Goal: Task Accomplishment & Management: Complete application form

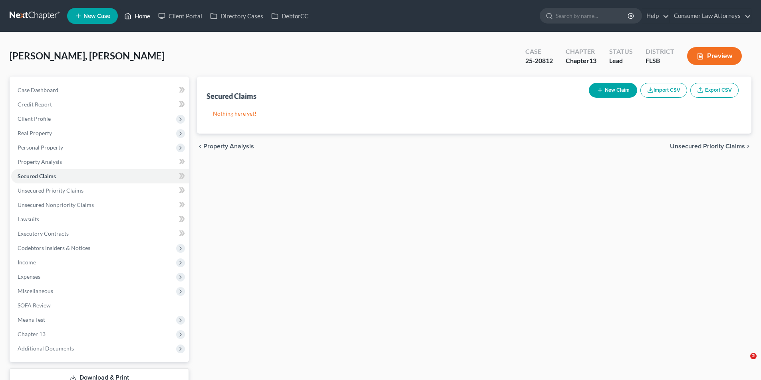
click at [139, 17] on link "Home" at bounding box center [137, 16] width 34 height 14
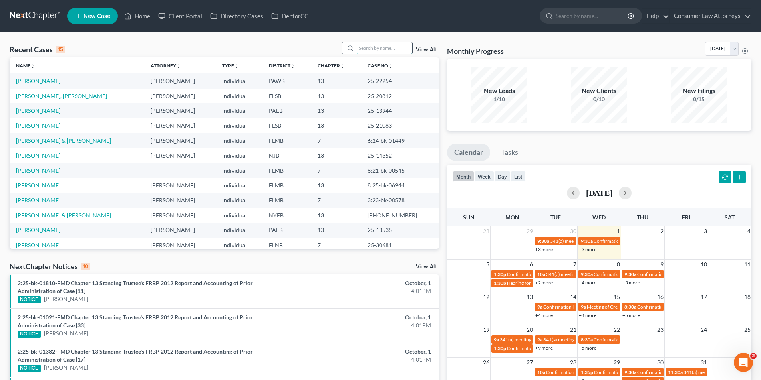
click at [378, 48] on input "search" at bounding box center [384, 48] width 56 height 12
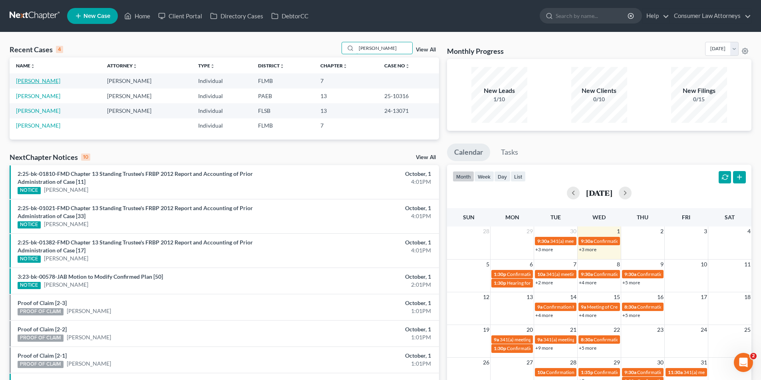
type input "[PERSON_NAME]"
click at [34, 77] on link "[PERSON_NAME]" at bounding box center [38, 80] width 44 height 7
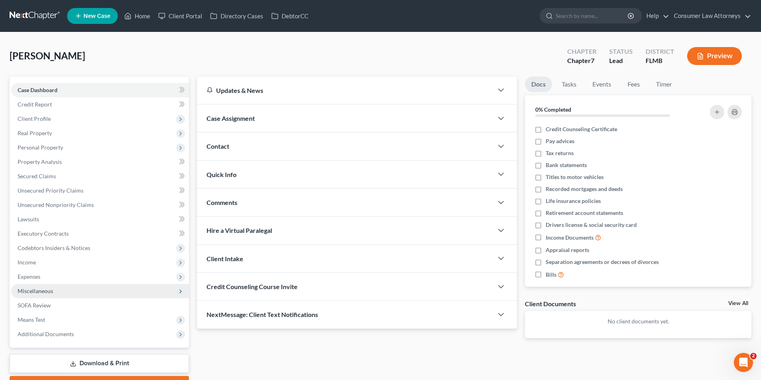
scroll to position [40, 0]
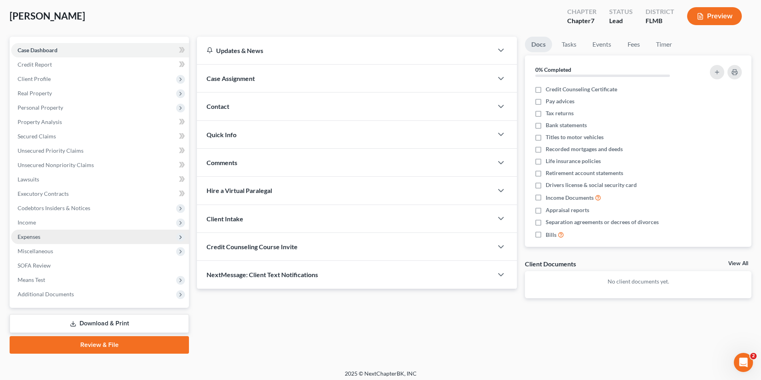
click at [33, 237] on span "Expenses" at bounding box center [29, 237] width 23 height 7
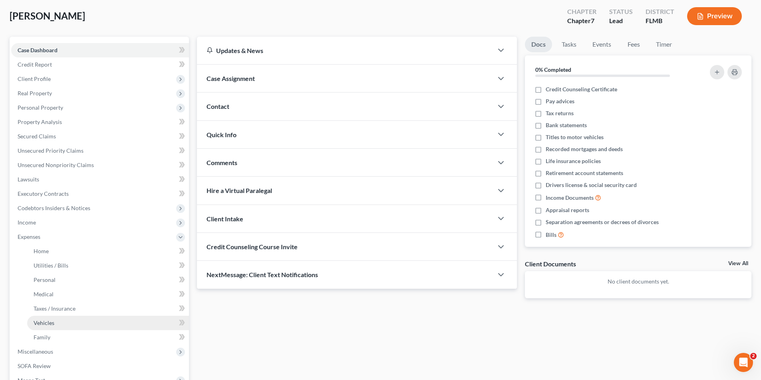
click at [49, 322] on span "Vehicles" at bounding box center [44, 323] width 21 height 7
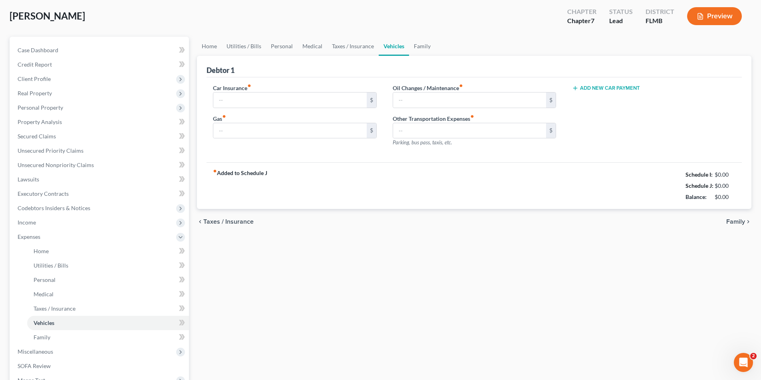
scroll to position [3, 0]
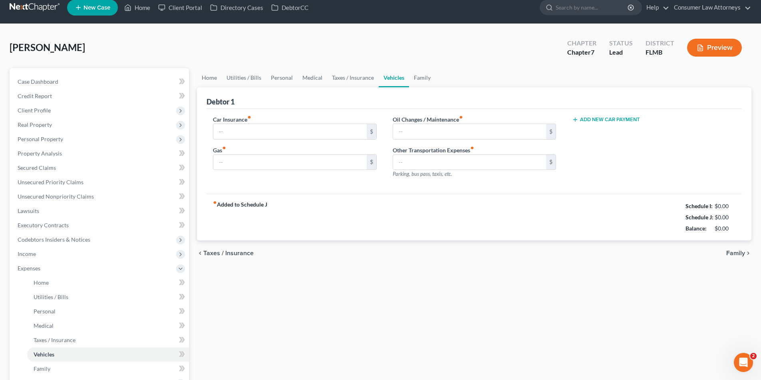
type input "0.00"
type input "75.00"
type input "25.00"
type input "0.00"
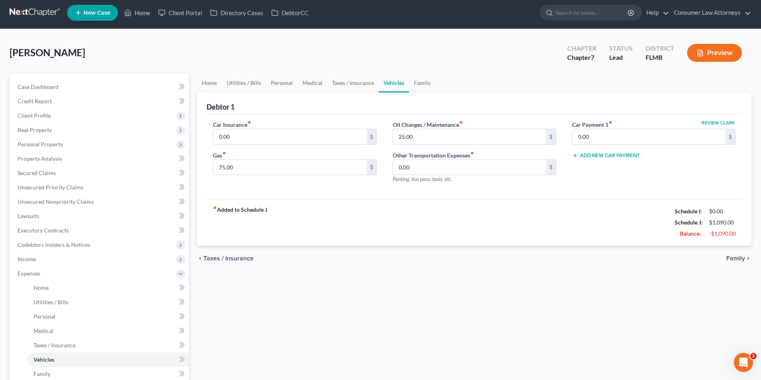
scroll to position [0, 0]
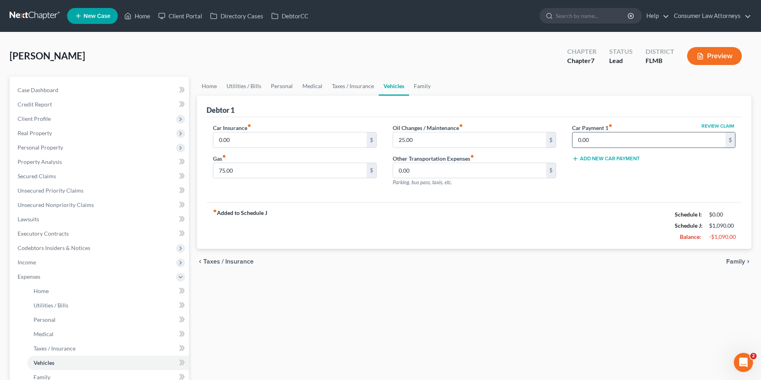
click at [596, 141] on input "0.00" at bounding box center [648, 140] width 153 height 15
type input "300.00"
click at [537, 216] on div "fiber_manual_record Added to Schedule J Schedule I: $0.00 Schedule J: $1,090.00…" at bounding box center [473, 225] width 535 height 47
click at [265, 143] on input "0.00" at bounding box center [289, 140] width 153 height 15
type input "150.00"
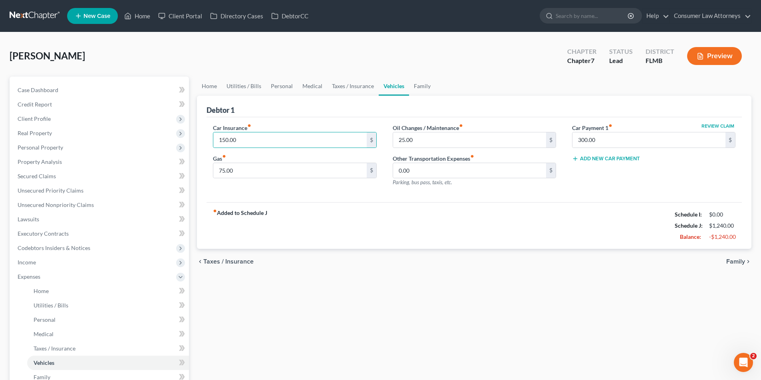
click at [378, 222] on div "fiber_manual_record Added to Schedule J Schedule I: $0.00 Schedule J: $1,240.00…" at bounding box center [473, 225] width 535 height 47
click at [38, 264] on span "Income" at bounding box center [100, 263] width 178 height 14
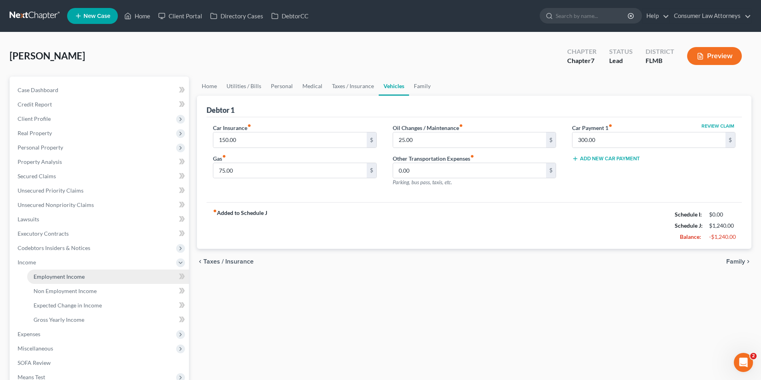
click at [59, 276] on span "Employment Income" at bounding box center [59, 276] width 51 height 7
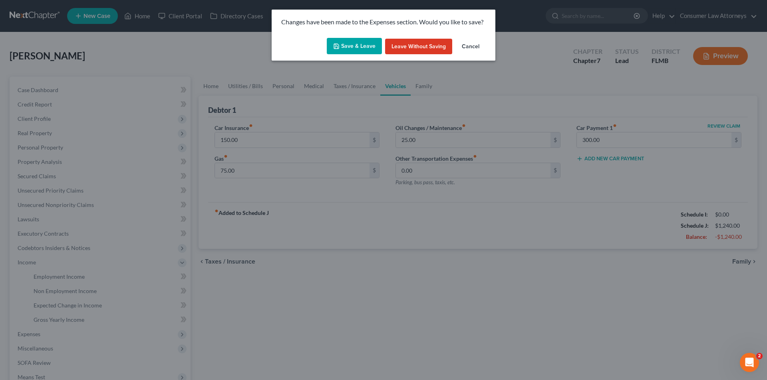
click at [344, 46] on button "Save & Leave" at bounding box center [354, 46] width 55 height 17
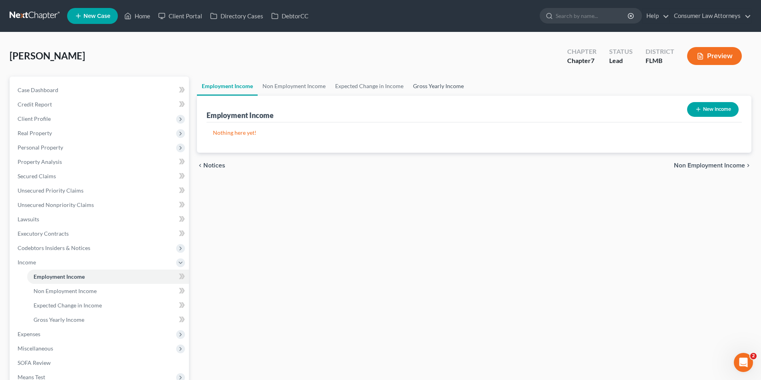
click at [426, 83] on link "Gross Yearly Income" at bounding box center [438, 86] width 60 height 19
